Goal: Task Accomplishment & Management: Use online tool/utility

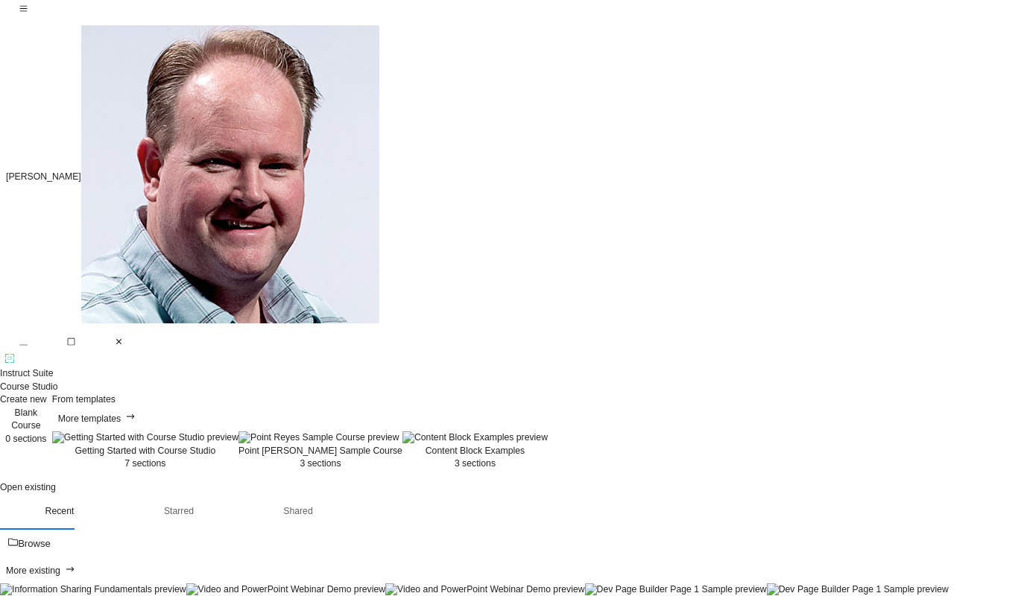
click at [117, 584] on img at bounding box center [93, 590] width 186 height 13
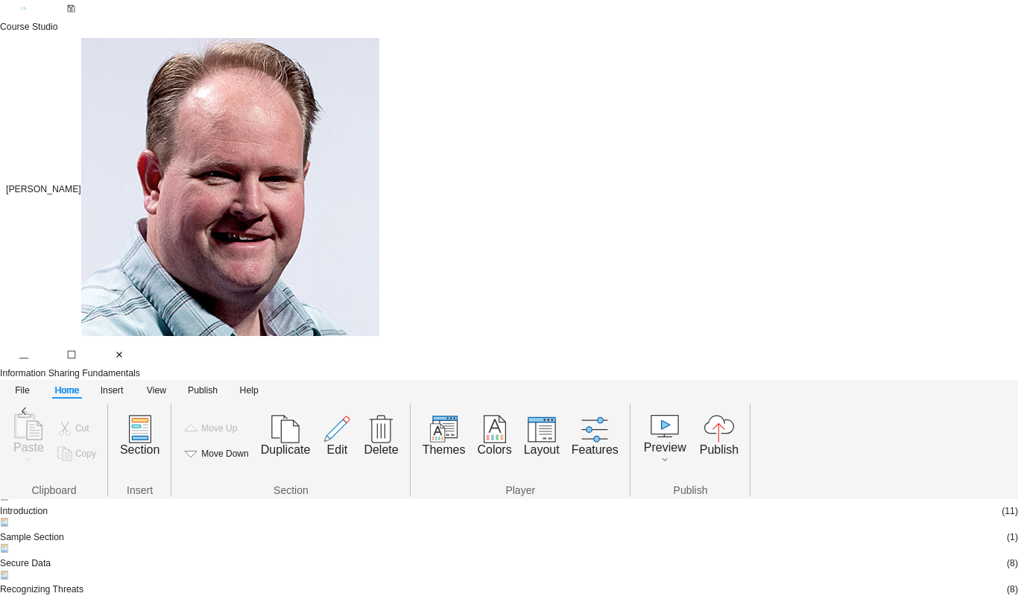
click at [48, 505] on div "Introduction" at bounding box center [24, 511] width 48 height 13
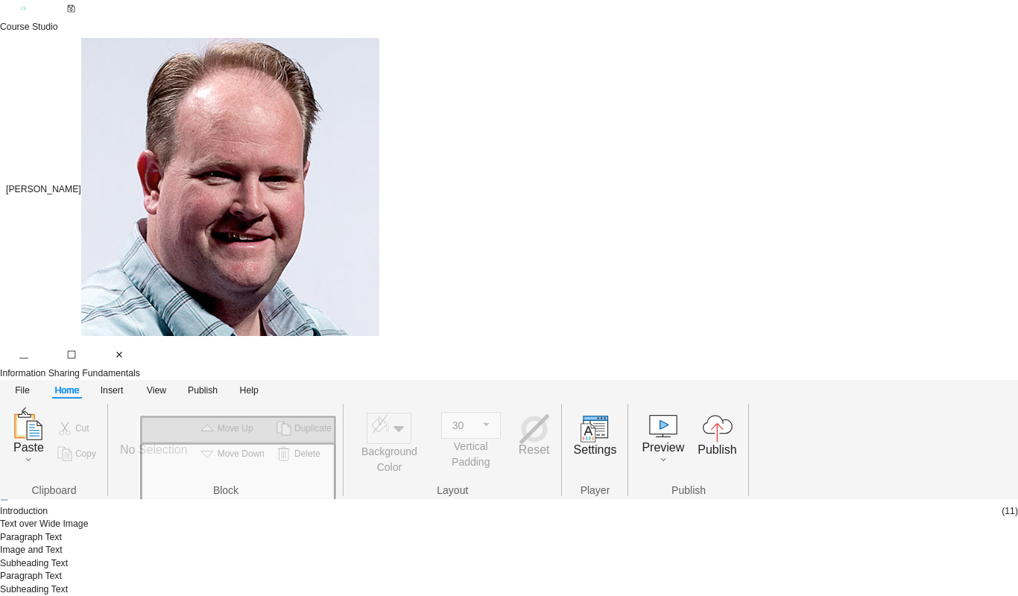
type input "0"
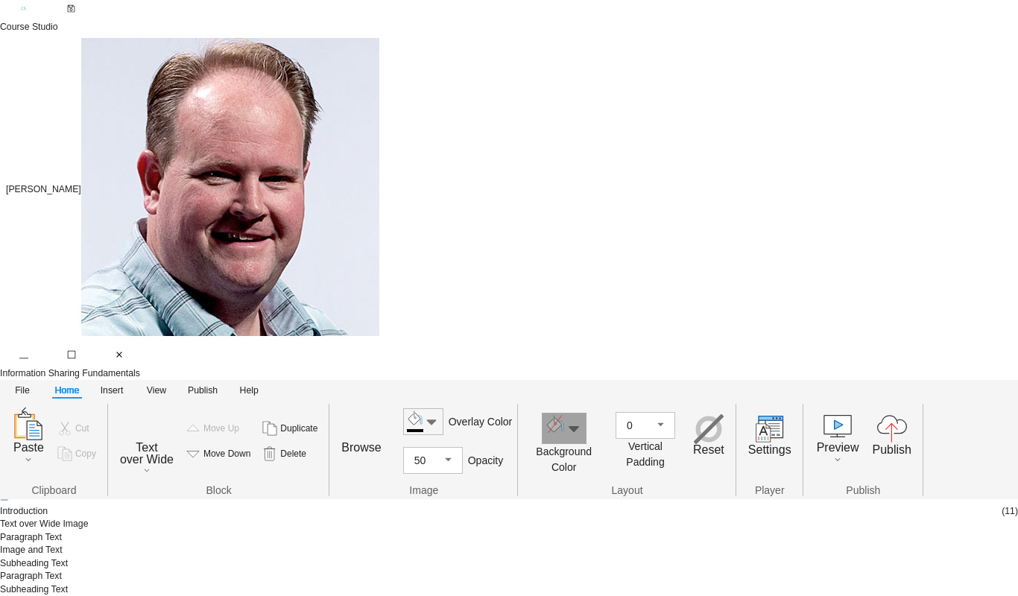
click at [583, 420] on icon "button" at bounding box center [574, 429] width 18 height 18
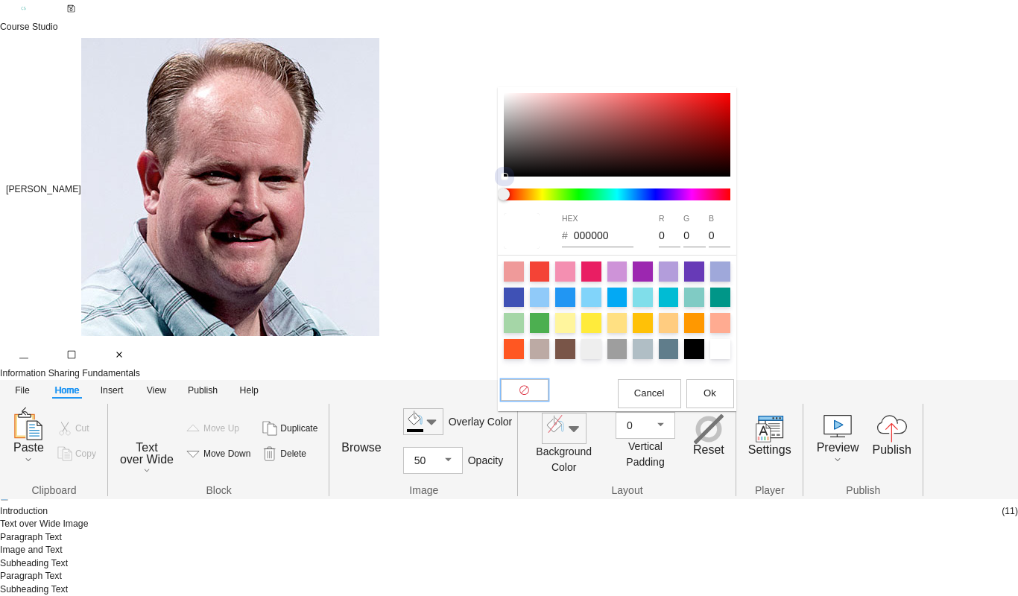
type input "815454"
type input "129"
type input "84"
type input "835555"
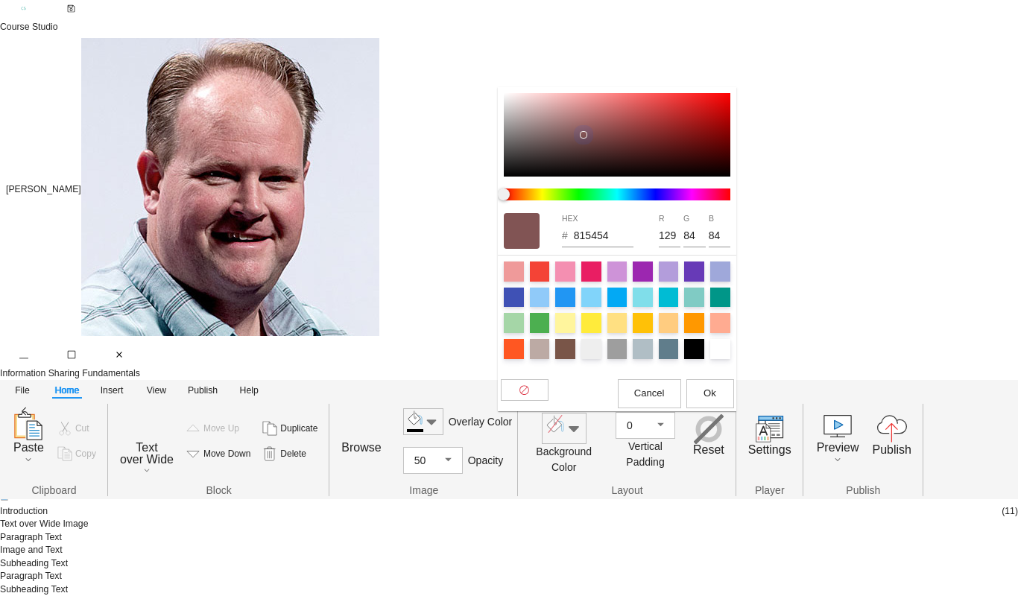
type input "131"
type input "85"
type input "935D5D"
type input "147"
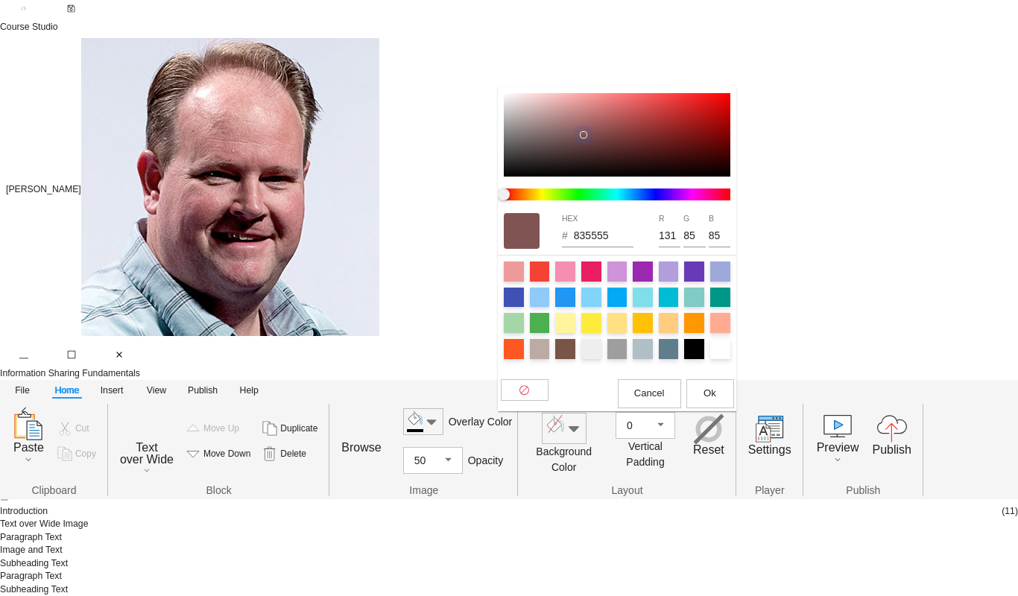
type input "93"
type input "A56464"
type input "165"
type input "100"
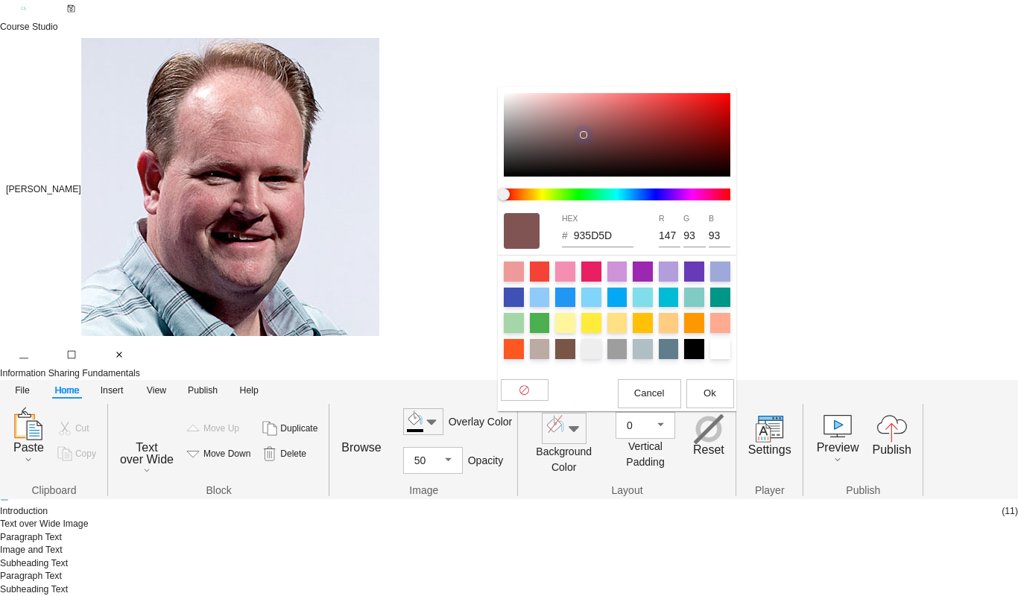
type input "100"
type input "A86565"
type input "168"
type input "101"
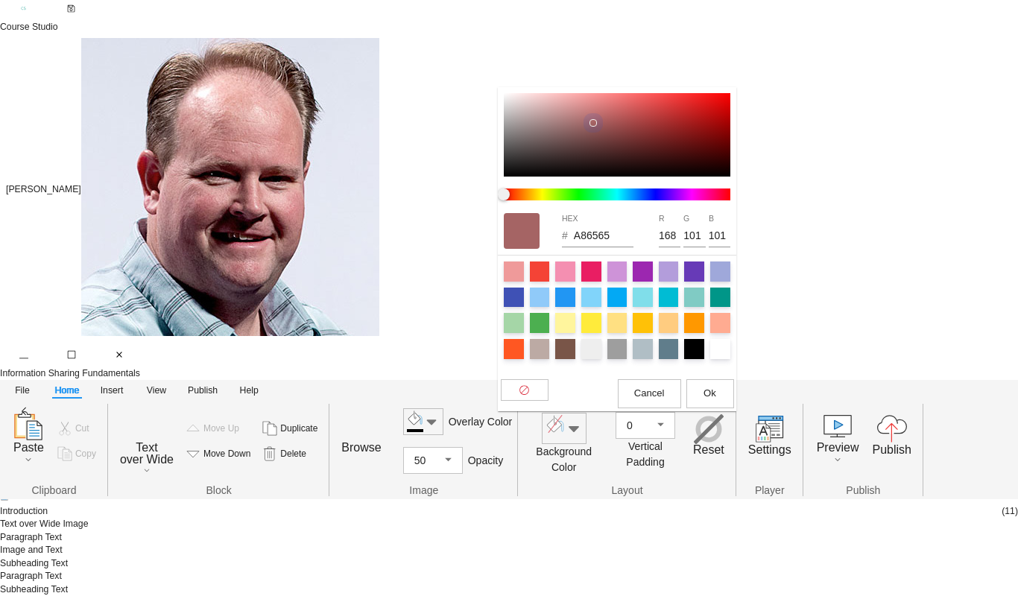
type input "A86161"
type input "97"
type input "A15050"
type input "161"
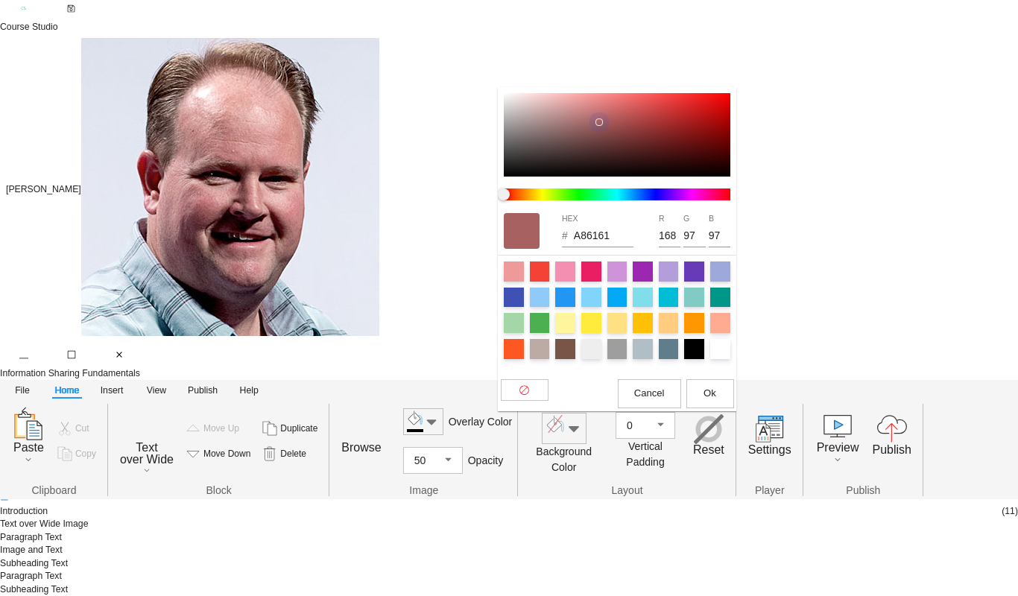
type input "80"
type input "9C4C4C"
type input "156"
type input "76"
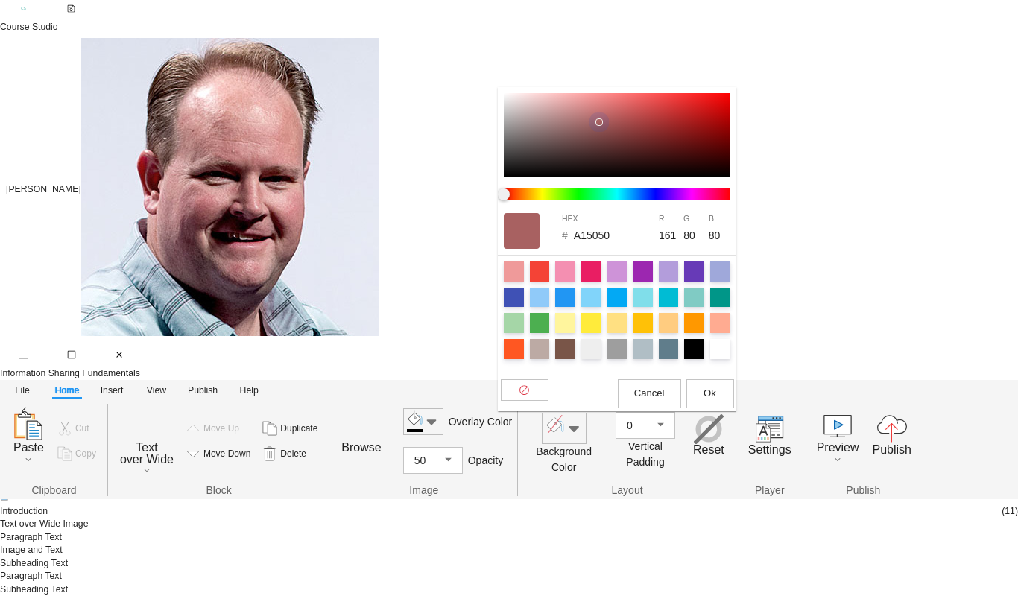
type input "76"
type input "8E4242"
type input "142"
type input "66"
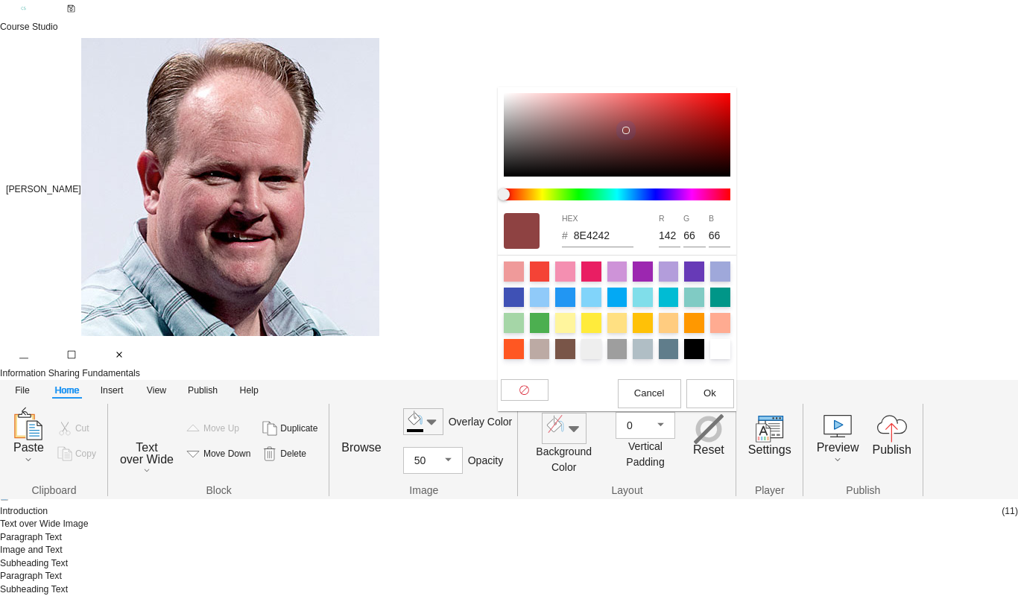
type input "883C3C"
type input "136"
type input "60"
drag, startPoint x: 583, startPoint y: 134, endPoint x: 629, endPoint y: 132, distance: 46.3
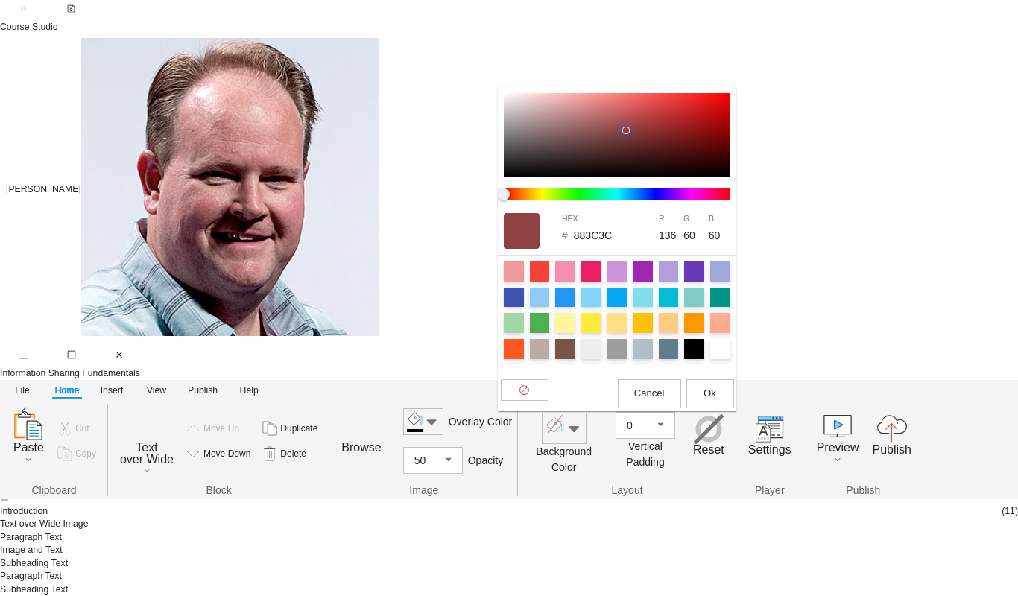
click at [629, 132] on div at bounding box center [617, 134] width 227 height 83
